Goal: Task Accomplishment & Management: Complete application form

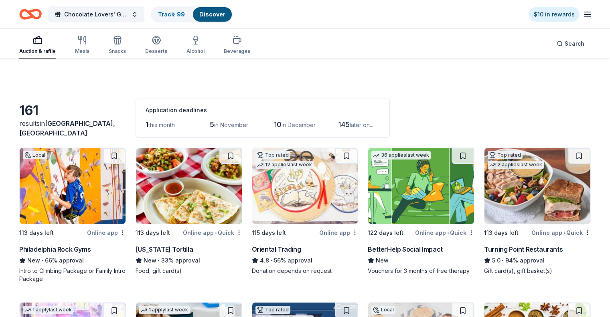
scroll to position [1266, 0]
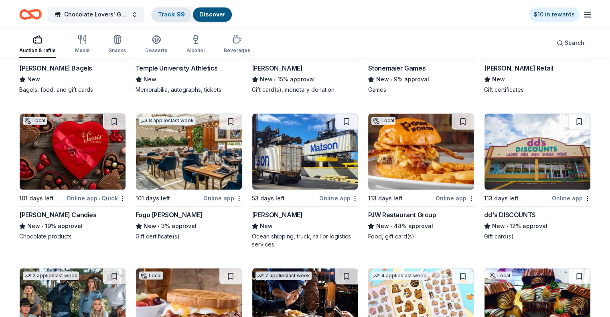
click at [177, 14] on link "Track · 99" at bounding box center [171, 14] width 27 height 7
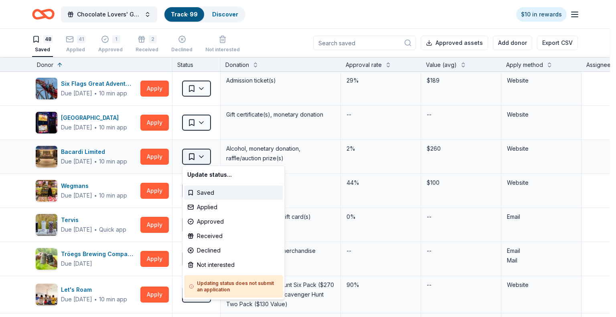
click at [201, 154] on html "Chocolate Lovers' Gala Track · 99 Discover $10 in rewards 48 Saved 41 Applied 1…" at bounding box center [308, 158] width 616 height 317
click at [201, 207] on div "Applied" at bounding box center [233, 207] width 99 height 14
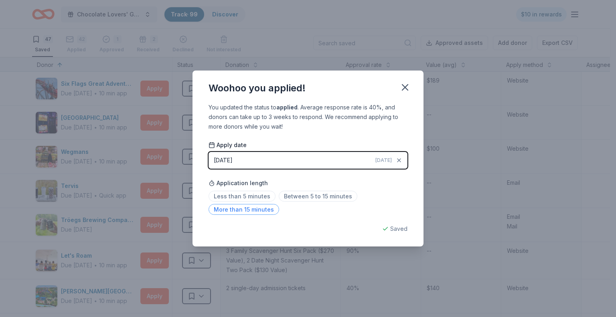
click at [246, 210] on span "More than 15 minutes" at bounding box center [244, 209] width 71 height 11
click at [405, 86] on icon "button" at bounding box center [406, 88] width 6 height 6
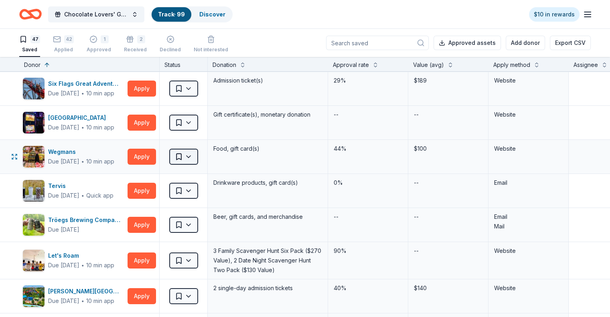
click at [196, 156] on html "Chocolate Lovers' Gala Track · 99 Discover $10 in rewards 47 Saved 42 Applied 1…" at bounding box center [305, 158] width 610 height 317
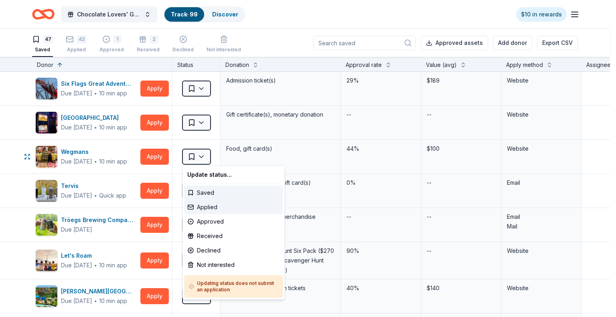
click at [209, 209] on div "Applied" at bounding box center [233, 207] width 99 height 14
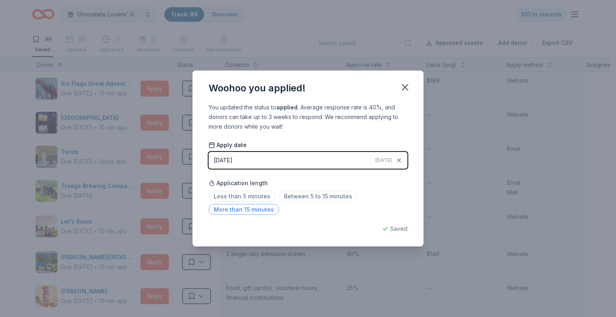
click at [238, 212] on span "More than 15 minutes" at bounding box center [244, 209] width 71 height 11
click at [406, 83] on icon "button" at bounding box center [405, 87] width 11 height 11
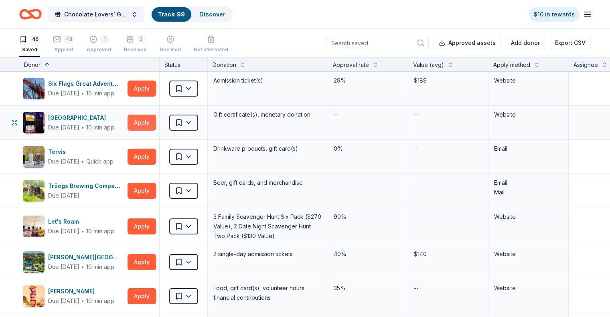
click at [156, 121] on button "Apply" at bounding box center [142, 123] width 28 height 16
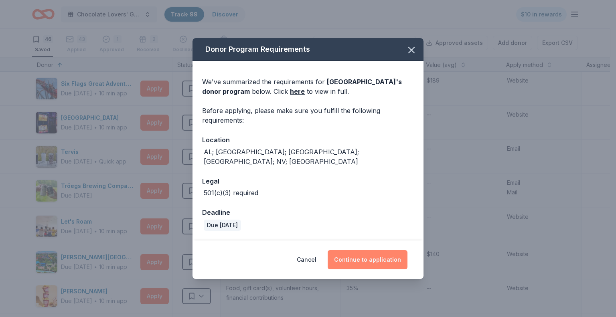
click at [364, 256] on button "Continue to application" at bounding box center [368, 259] width 80 height 19
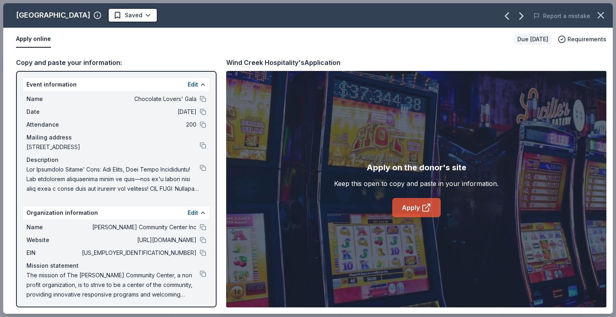
click at [412, 205] on link "Apply" at bounding box center [417, 207] width 49 height 19
